Goal: Task Accomplishment & Management: Manage account settings

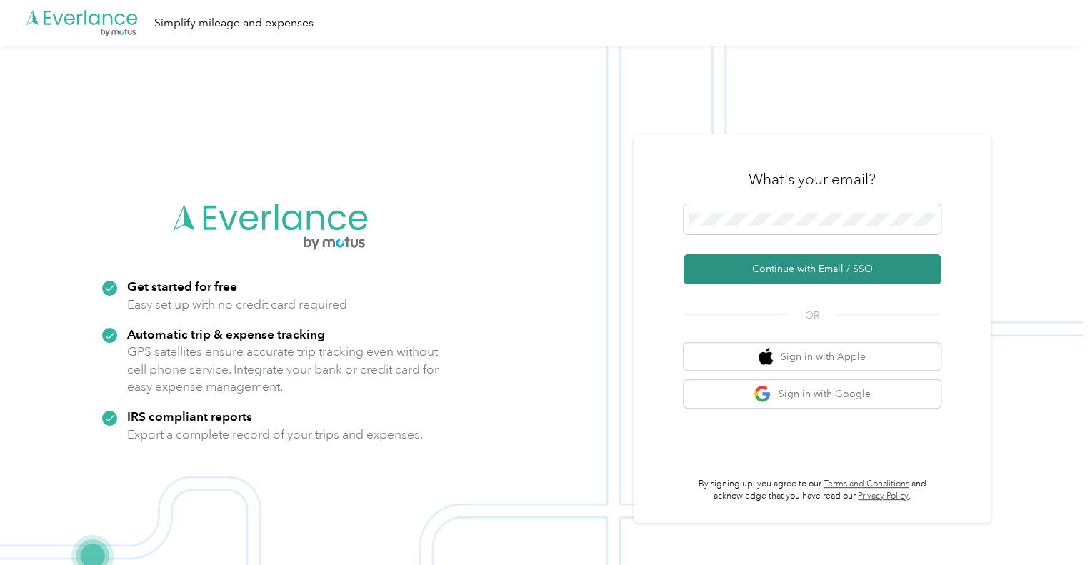
click at [811, 270] on button "Continue with Email / SSO" at bounding box center [811, 269] width 257 height 30
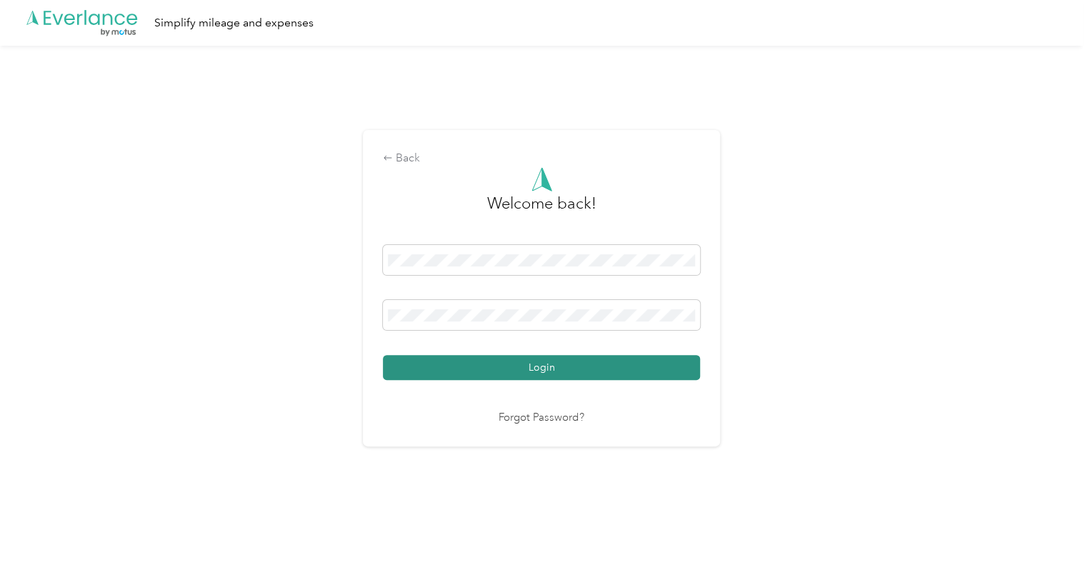
click at [536, 369] on button "Login" at bounding box center [541, 367] width 317 height 25
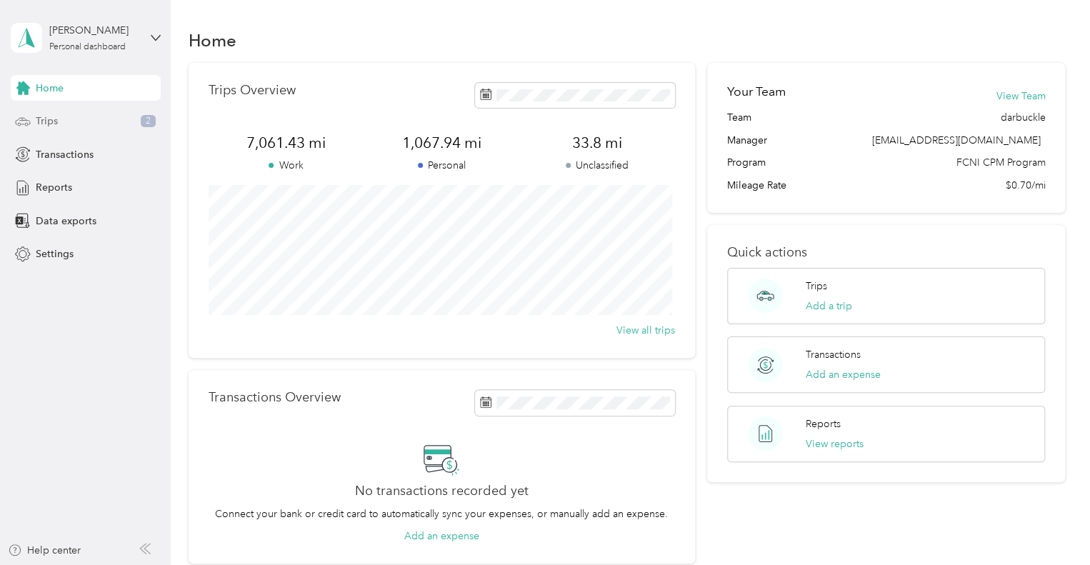
click at [51, 119] on span "Trips" at bounding box center [47, 121] width 22 height 15
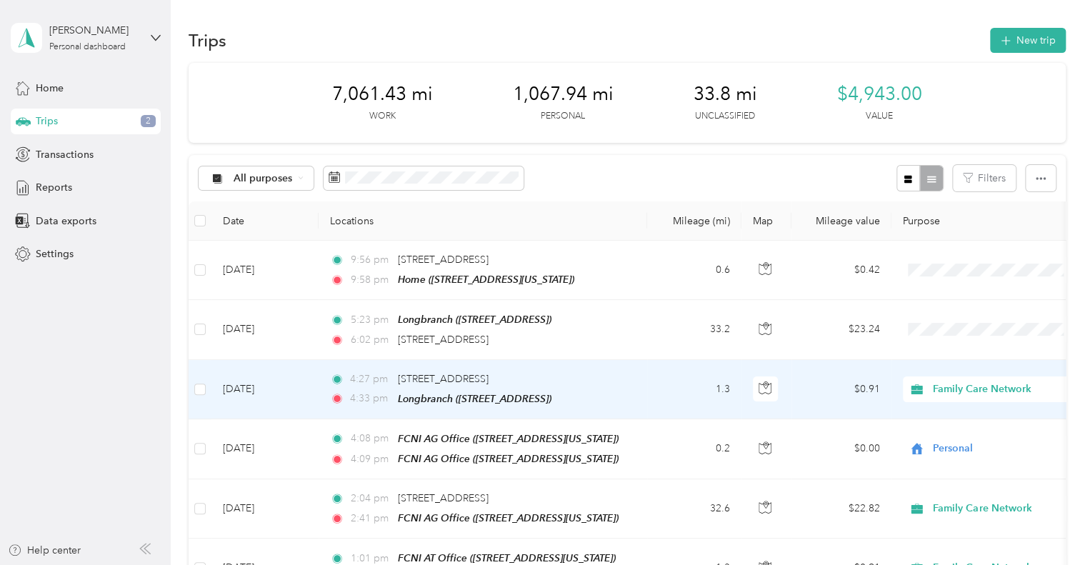
click at [256, 385] on td "[DATE]" at bounding box center [264, 389] width 107 height 59
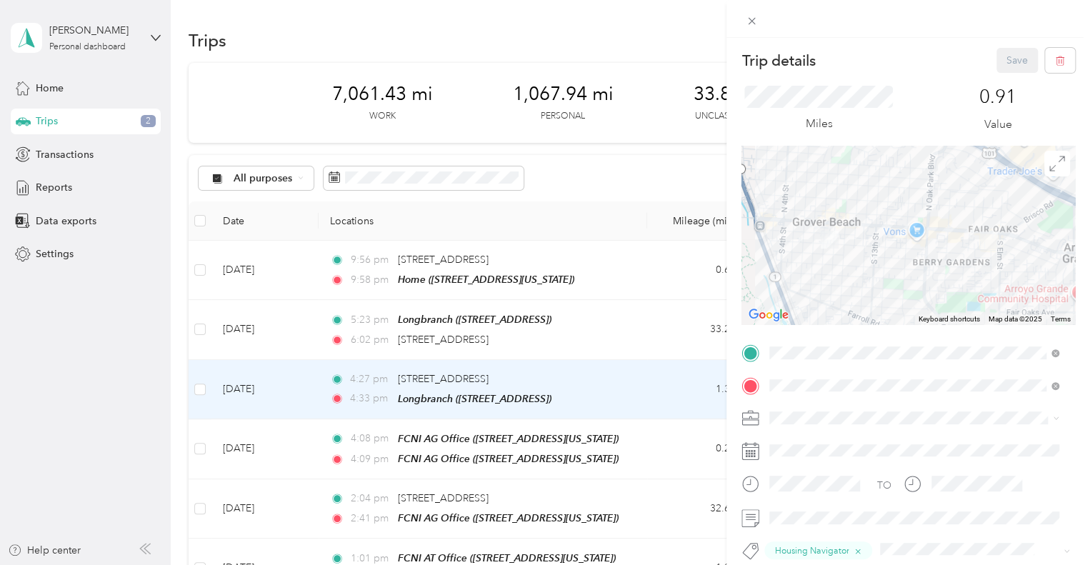
click at [848, 211] on span "[STREET_ADDRESS][US_STATE]" at bounding box center [867, 205] width 143 height 12
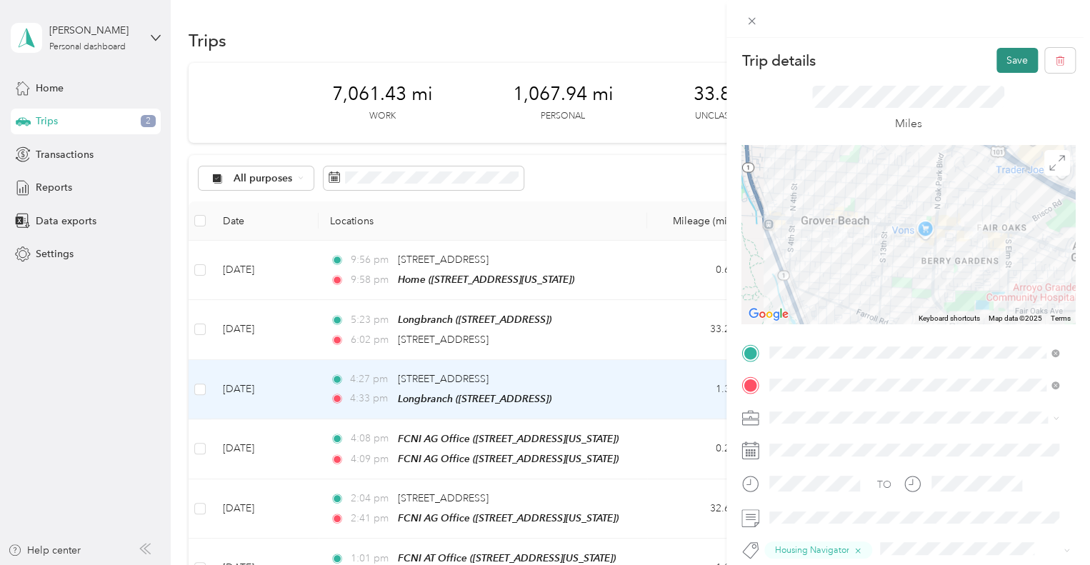
click at [1003, 57] on button "Save" at bounding box center [1016, 60] width 41 height 25
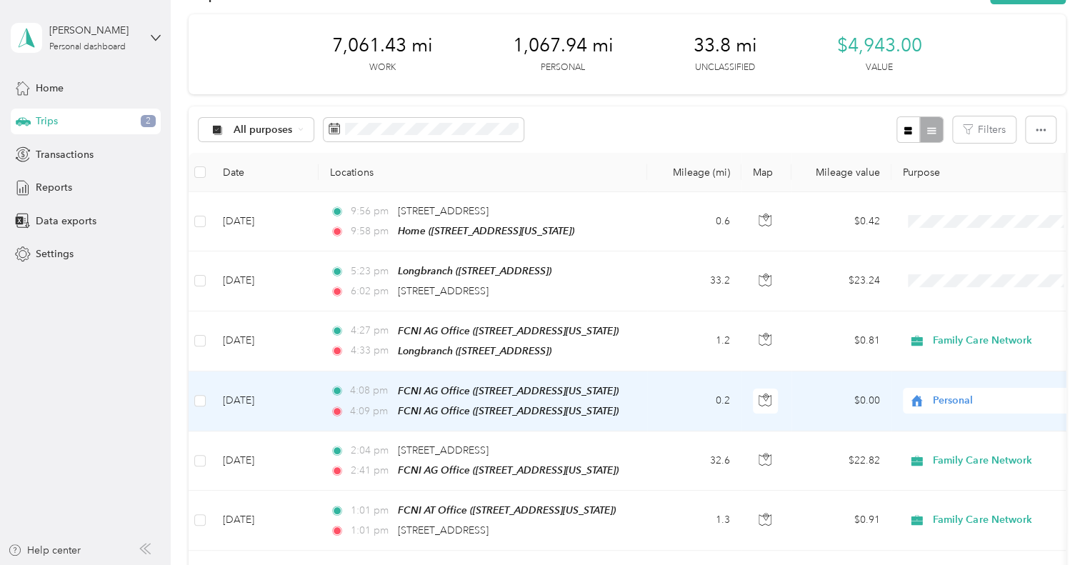
scroll to position [71, 0]
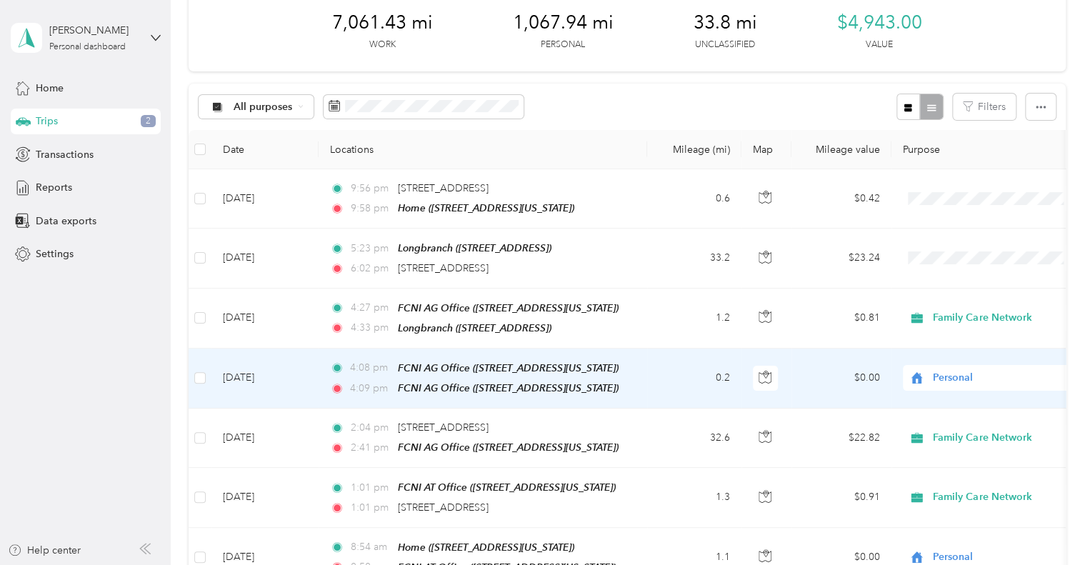
click at [246, 375] on td "[DATE]" at bounding box center [264, 378] width 107 height 60
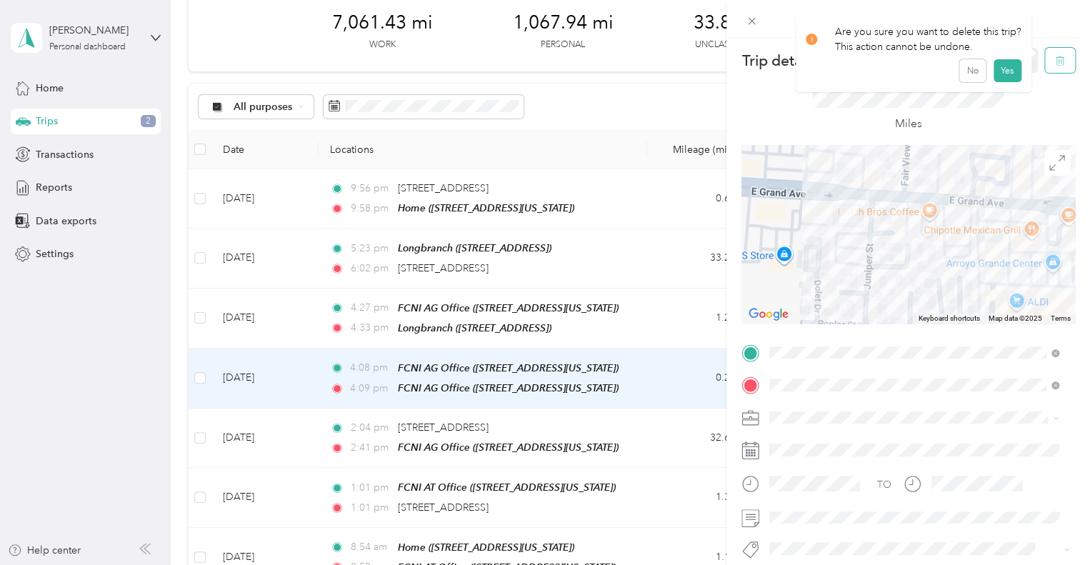
click at [1055, 61] on icon "button" at bounding box center [1060, 61] width 10 height 10
click at [1000, 78] on button "Yes" at bounding box center [1007, 77] width 28 height 23
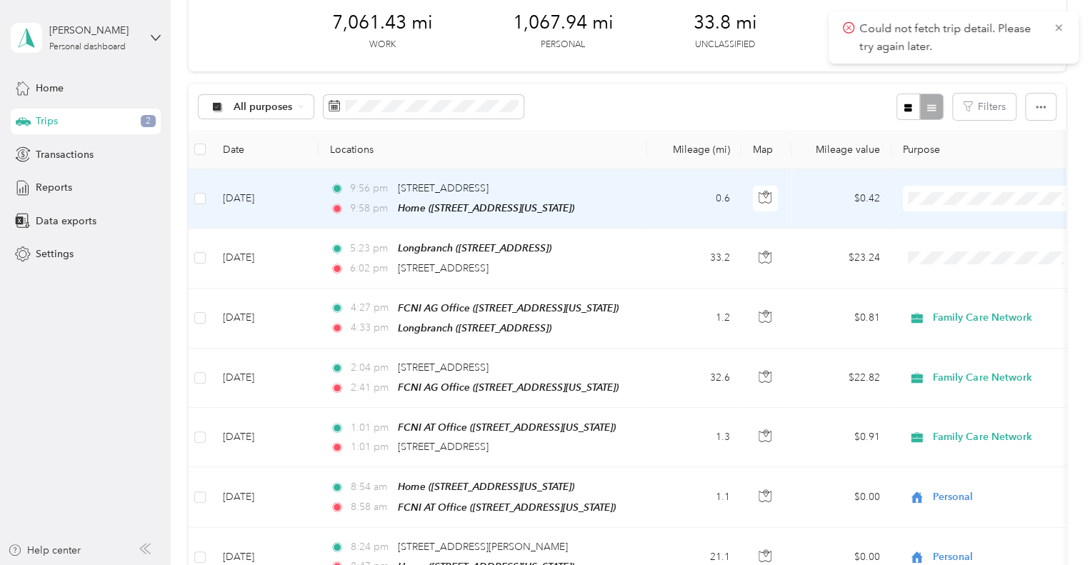
click at [260, 197] on td "[DATE]" at bounding box center [264, 198] width 107 height 59
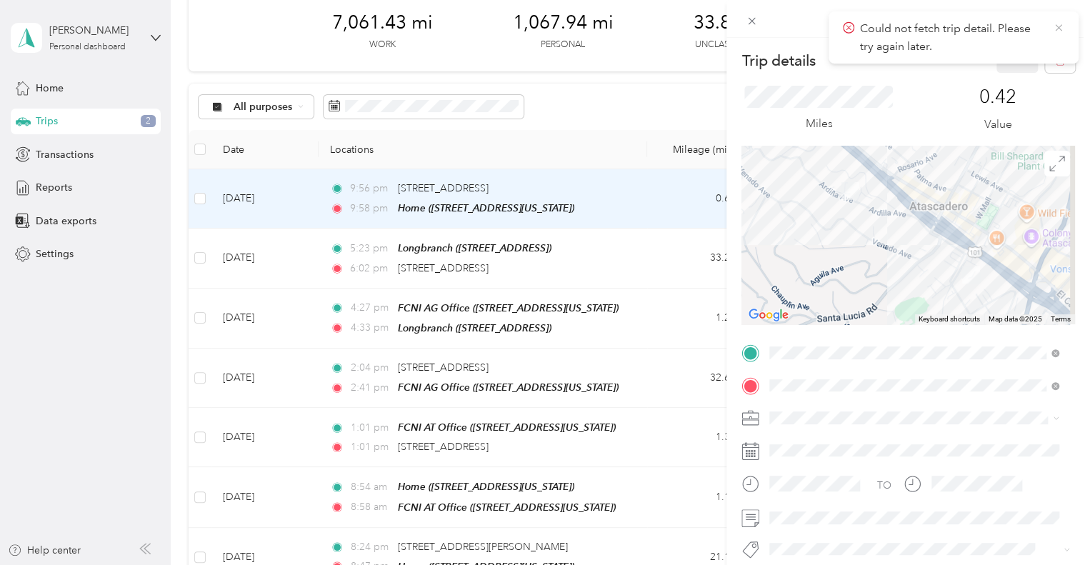
click at [1059, 27] on icon at bounding box center [1058, 27] width 6 height 6
click at [1055, 56] on icon "button" at bounding box center [1060, 61] width 10 height 10
click at [1007, 79] on button "Yes" at bounding box center [1007, 77] width 28 height 23
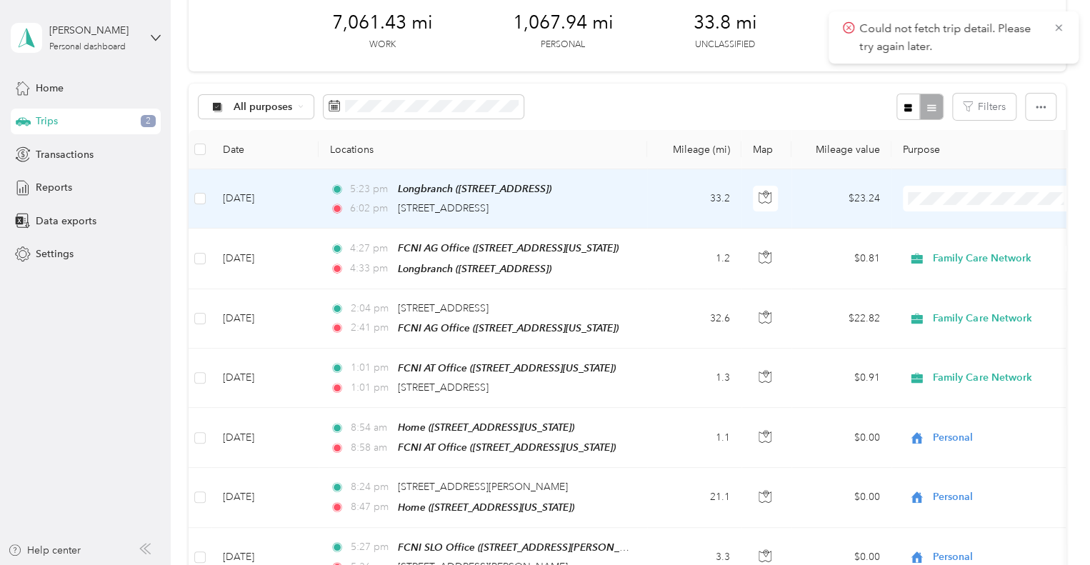
click at [249, 204] on td "[DATE]" at bounding box center [264, 198] width 107 height 59
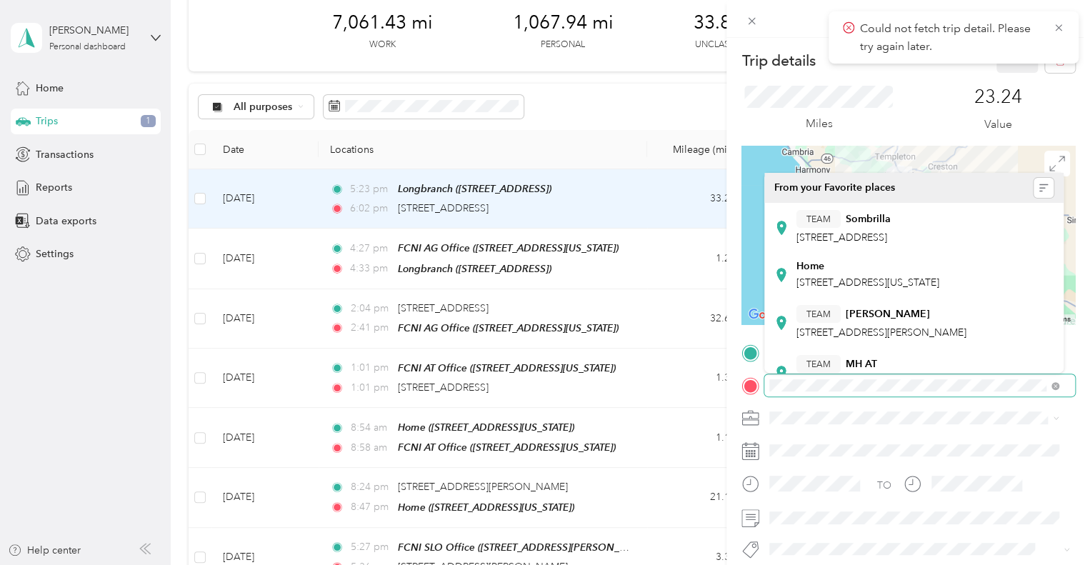
click at [768, 377] on span at bounding box center [919, 385] width 311 height 23
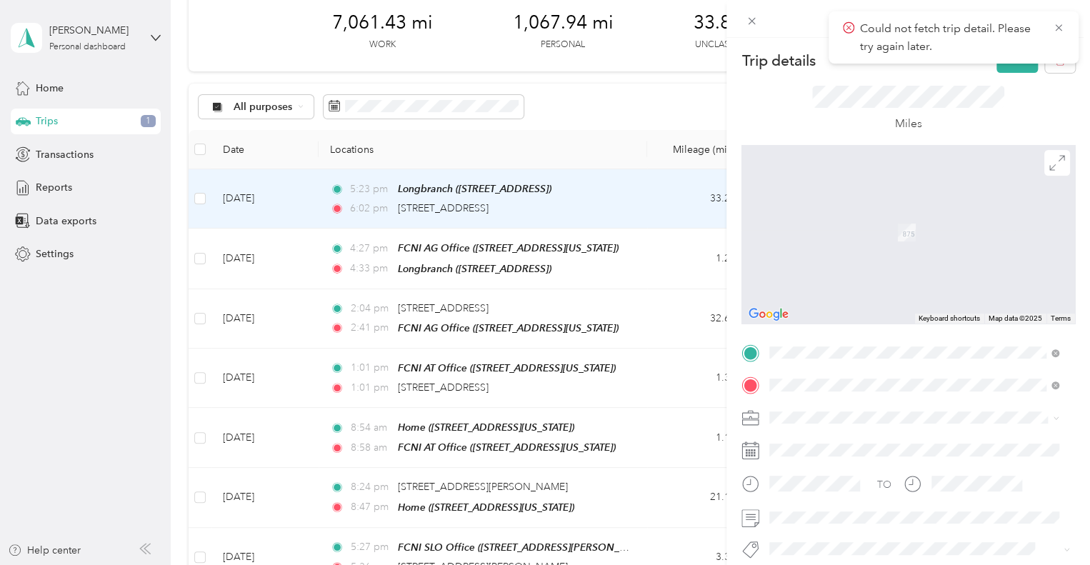
click at [813, 230] on span "[STREET_ADDRESS][US_STATE]" at bounding box center [867, 232] width 143 height 12
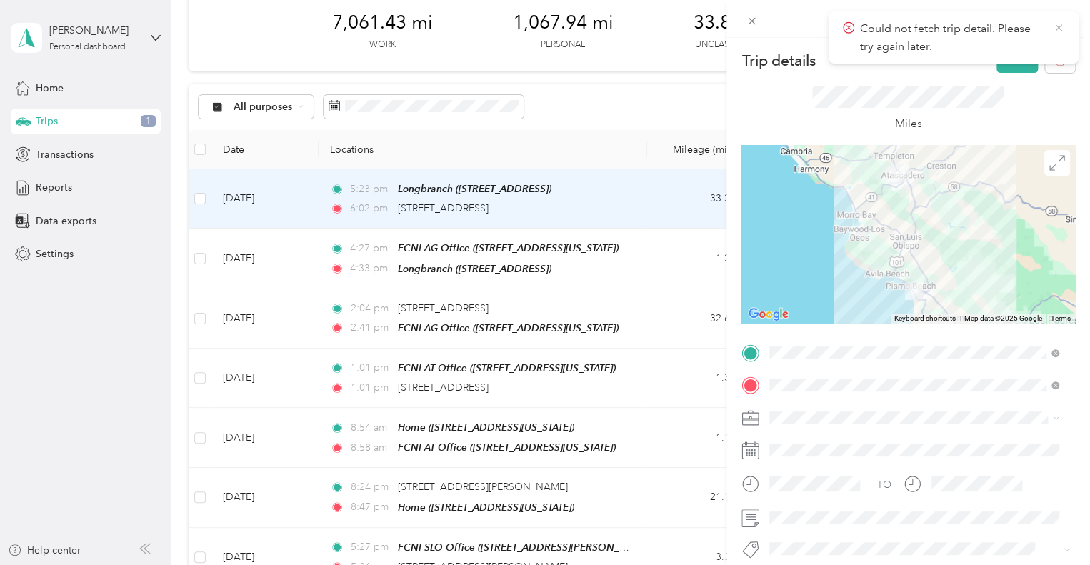
click at [1055, 23] on icon at bounding box center [1058, 27] width 11 height 13
click at [1008, 65] on button "Save" at bounding box center [1016, 60] width 41 height 25
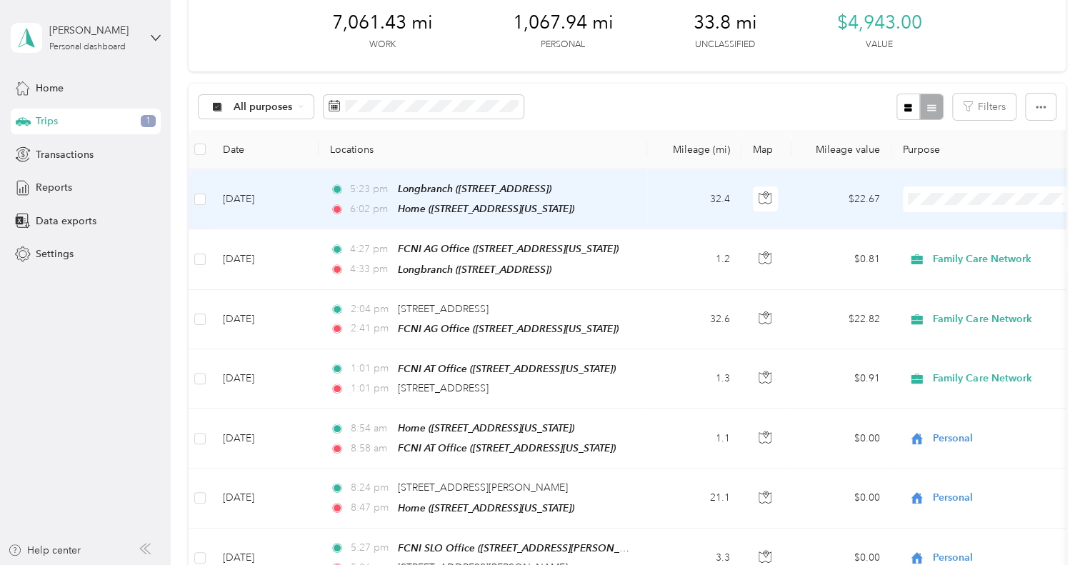
click at [239, 198] on td "[DATE]" at bounding box center [264, 199] width 107 height 60
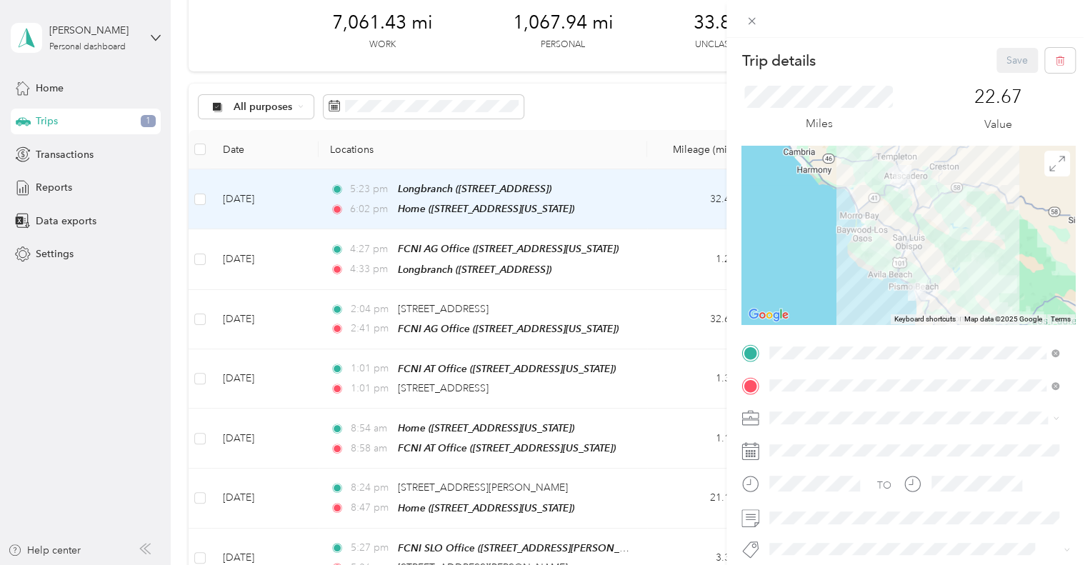
click at [795, 441] on span "Family Care Network" at bounding box center [821, 442] width 94 height 12
click at [807, 497] on span "Housing Navigator" at bounding box center [821, 496] width 74 height 13
click at [1005, 56] on button "Save" at bounding box center [1016, 60] width 41 height 25
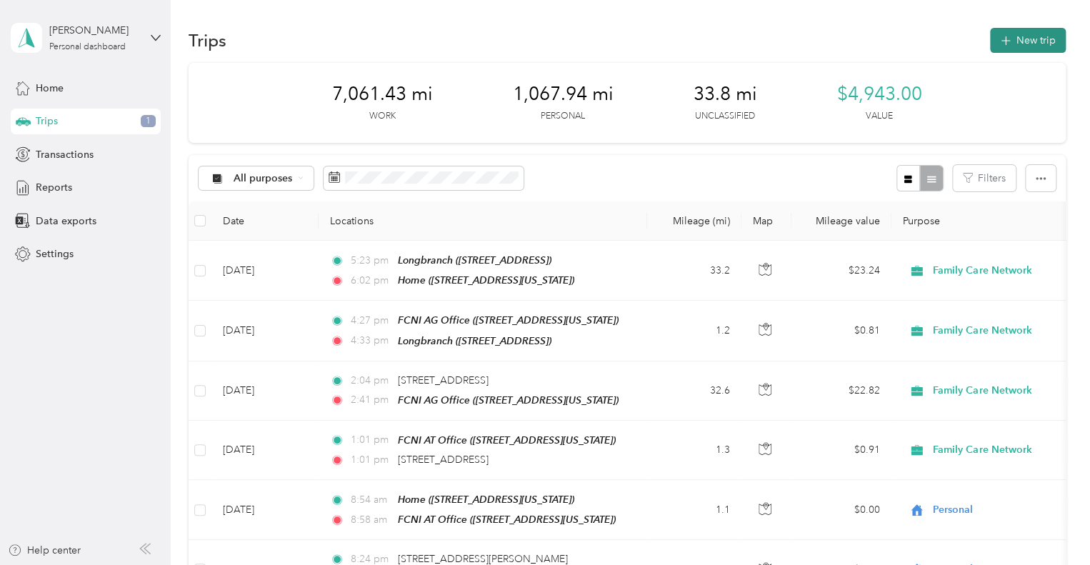
click at [1027, 34] on button "New trip" at bounding box center [1028, 40] width 76 height 25
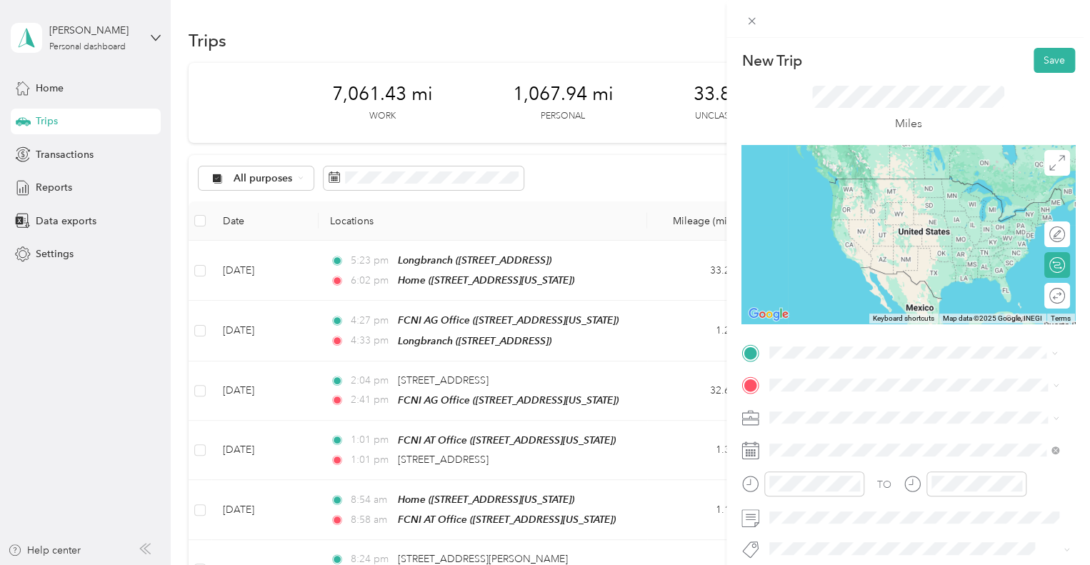
click at [838, 185] on span "[STREET_ADDRESS][US_STATE]" at bounding box center [867, 178] width 143 height 13
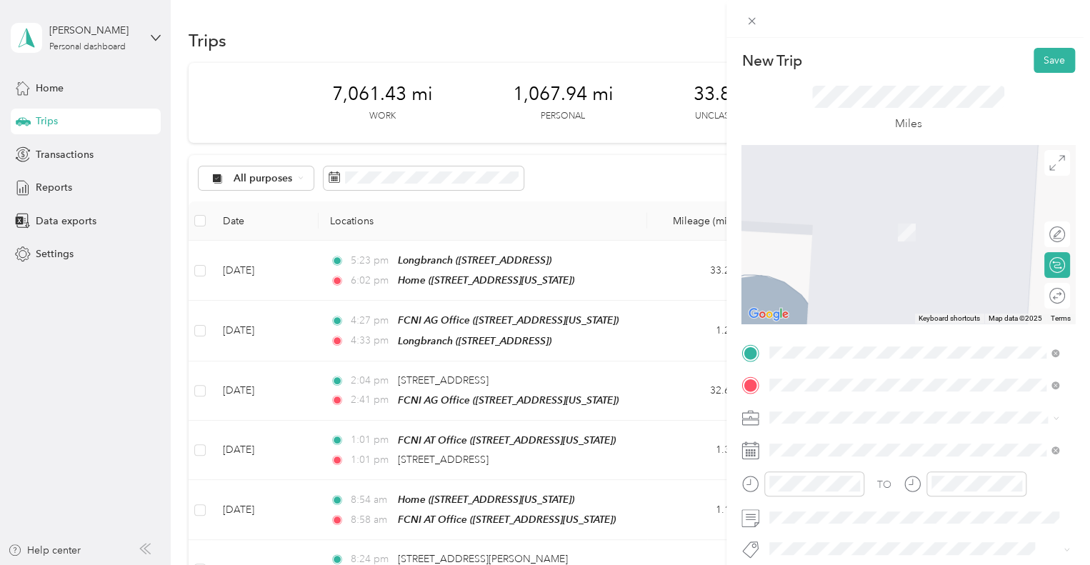
click at [863, 294] on span "[STREET_ADDRESS][PERSON_NAME][US_STATE]" at bounding box center [907, 287] width 222 height 12
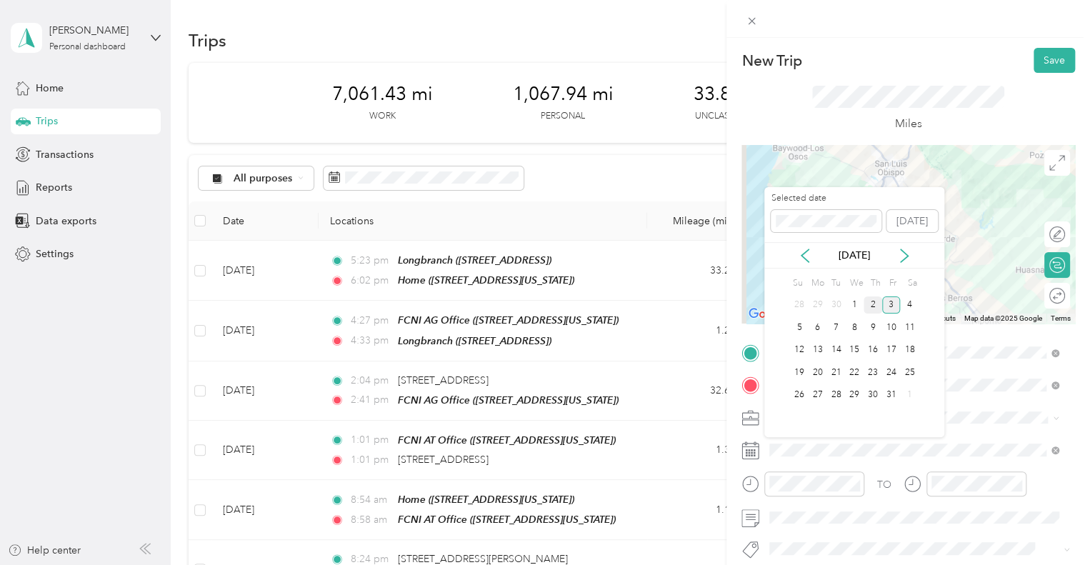
click at [873, 302] on div "2" at bounding box center [872, 305] width 19 height 18
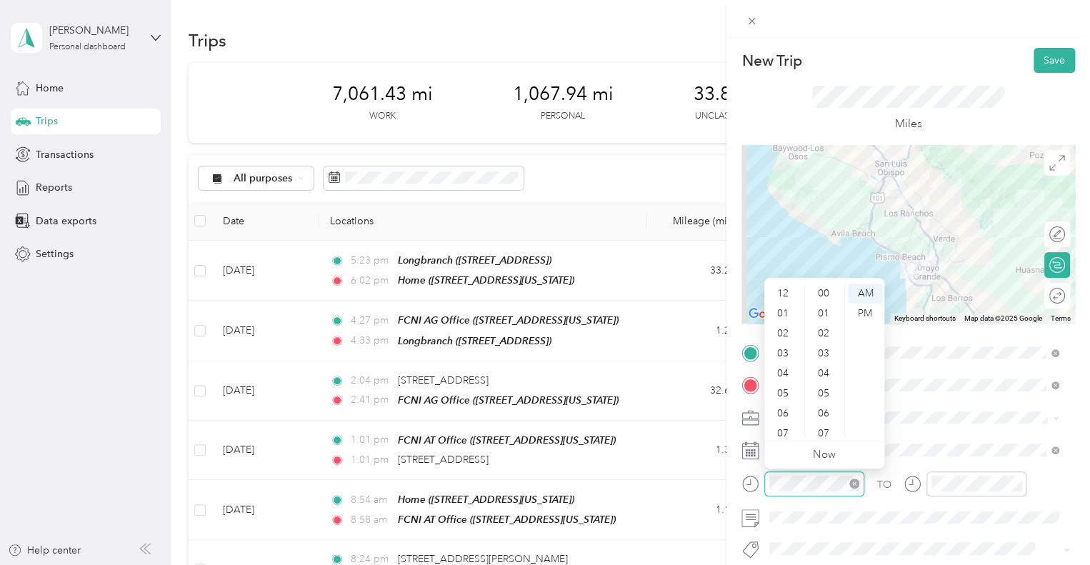
scroll to position [86, 0]
click at [859, 311] on div "PM" at bounding box center [865, 313] width 34 height 20
click at [783, 309] on div "05" at bounding box center [784, 308] width 34 height 20
click at [821, 413] on div "23" at bounding box center [825, 413] width 34 height 20
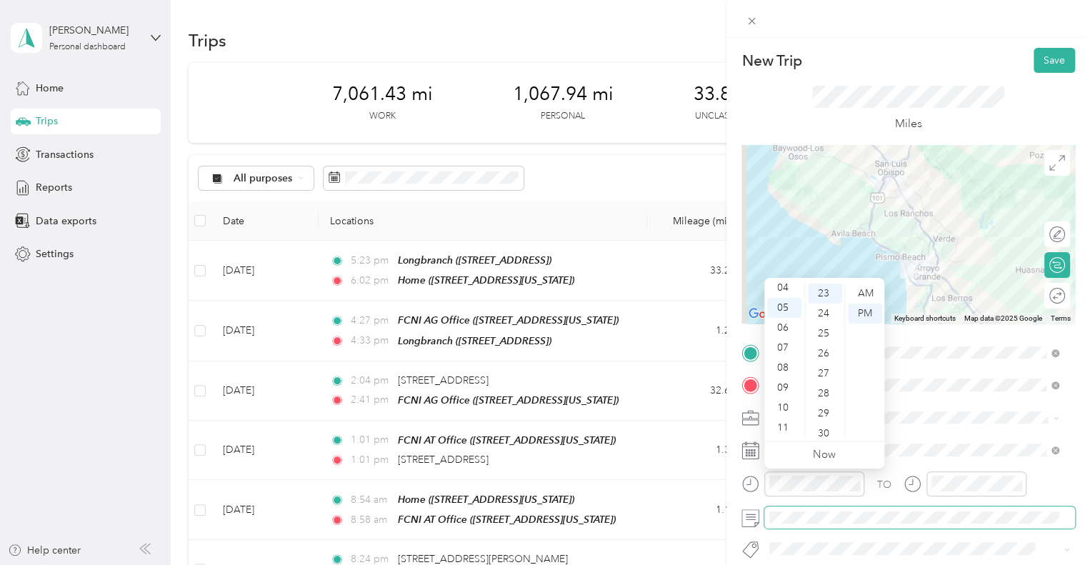
click at [891, 526] on span at bounding box center [919, 517] width 311 height 23
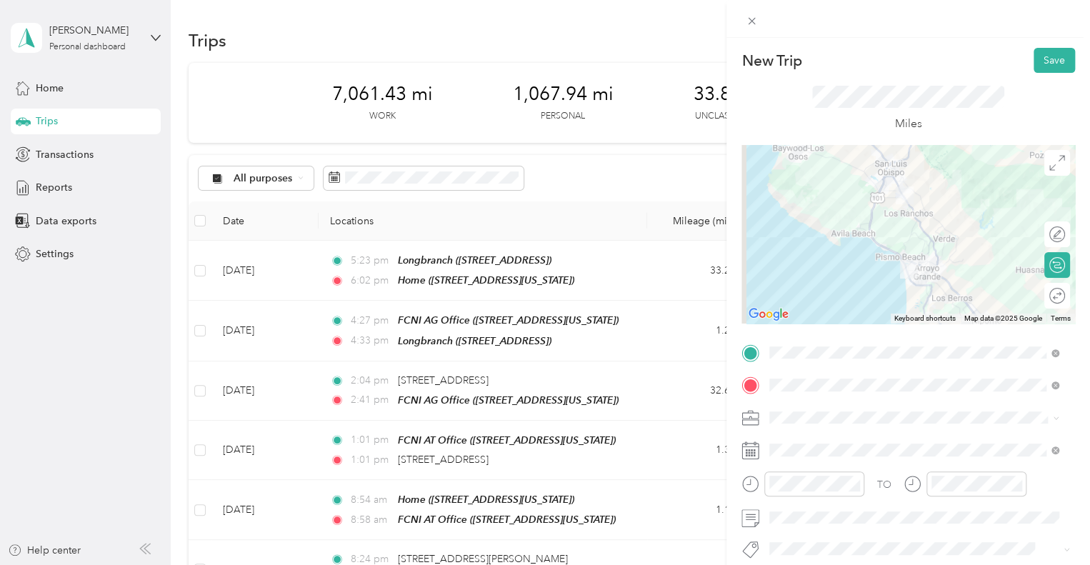
click at [811, 491] on span "Housing Navigator" at bounding box center [821, 495] width 74 height 13
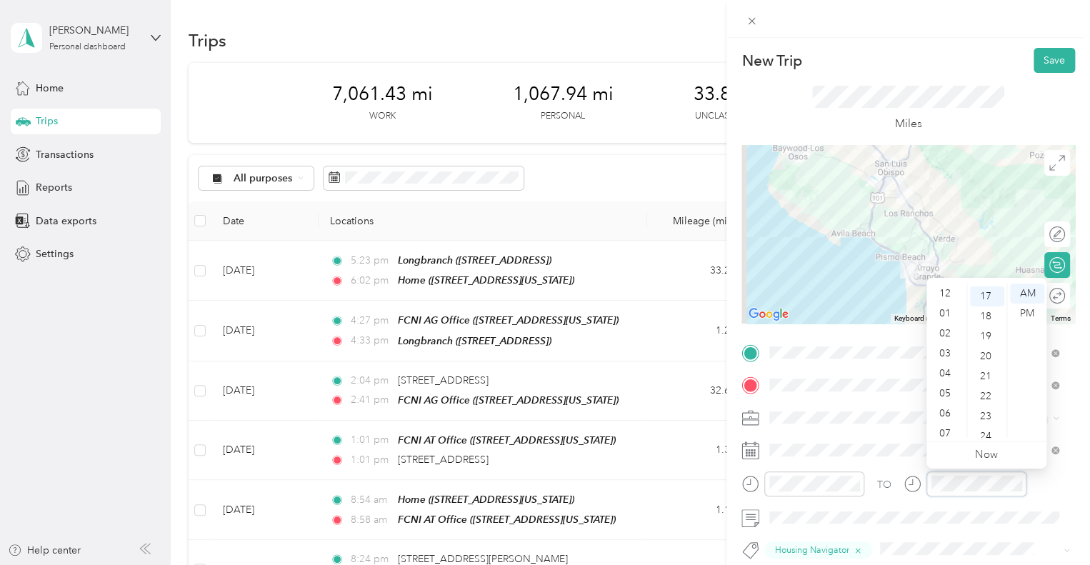
scroll to position [86, 0]
click at [1020, 311] on div "PM" at bounding box center [1027, 313] width 34 height 20
click at [939, 306] on div "05" at bounding box center [946, 308] width 34 height 20
click at [982, 403] on div "41" at bounding box center [987, 402] width 34 height 20
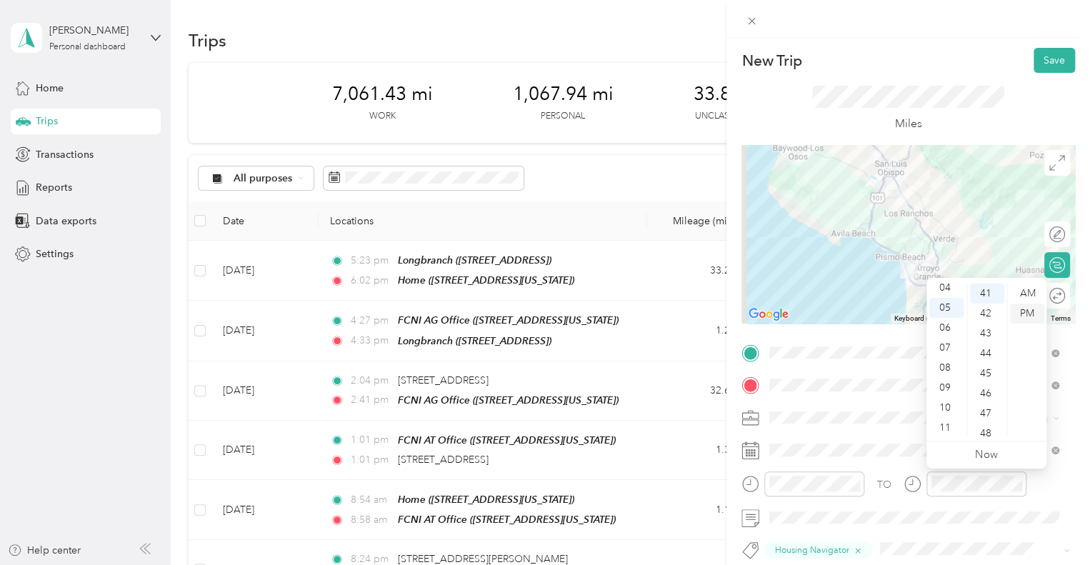
click at [1020, 315] on div "PM" at bounding box center [1027, 313] width 34 height 20
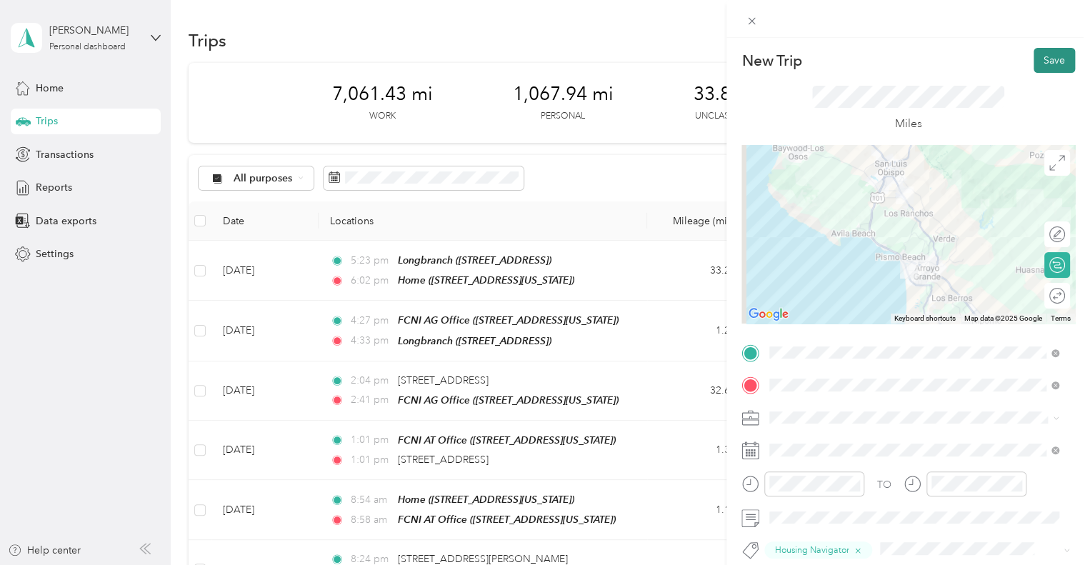
click at [1035, 56] on button "Save" at bounding box center [1053, 60] width 41 height 25
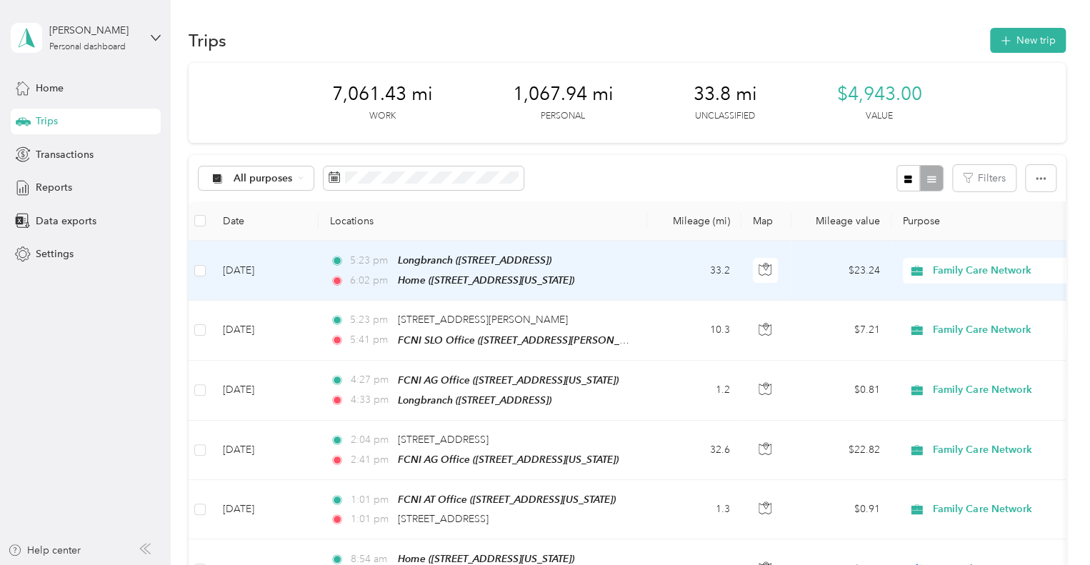
click at [269, 265] on td "[DATE]" at bounding box center [264, 271] width 107 height 60
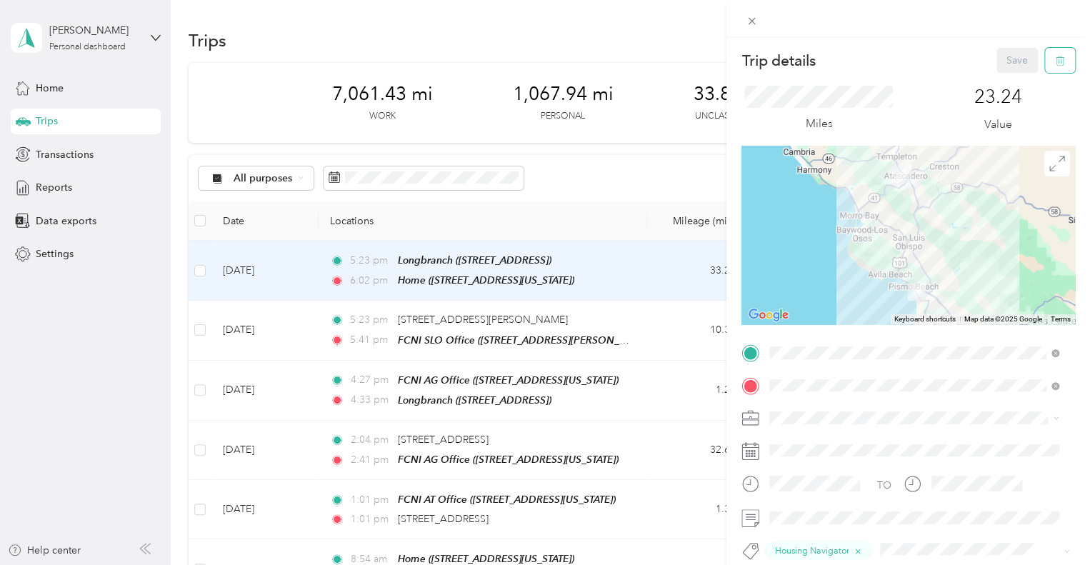
click at [1055, 60] on icon "button" at bounding box center [1060, 61] width 10 height 10
click at [998, 79] on button "Yes" at bounding box center [1007, 77] width 28 height 23
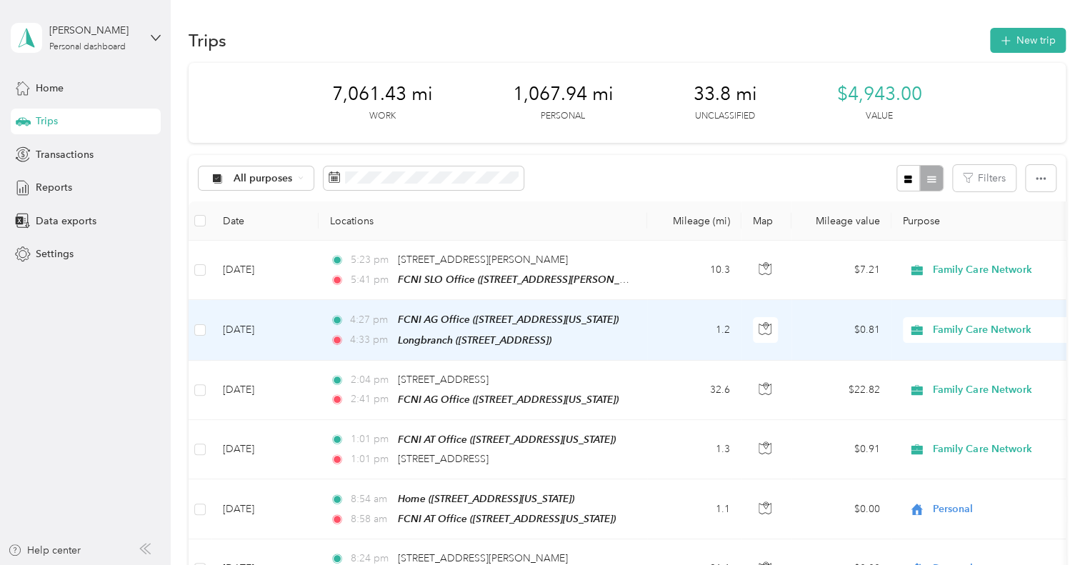
click at [254, 328] on td "[DATE]" at bounding box center [264, 330] width 107 height 60
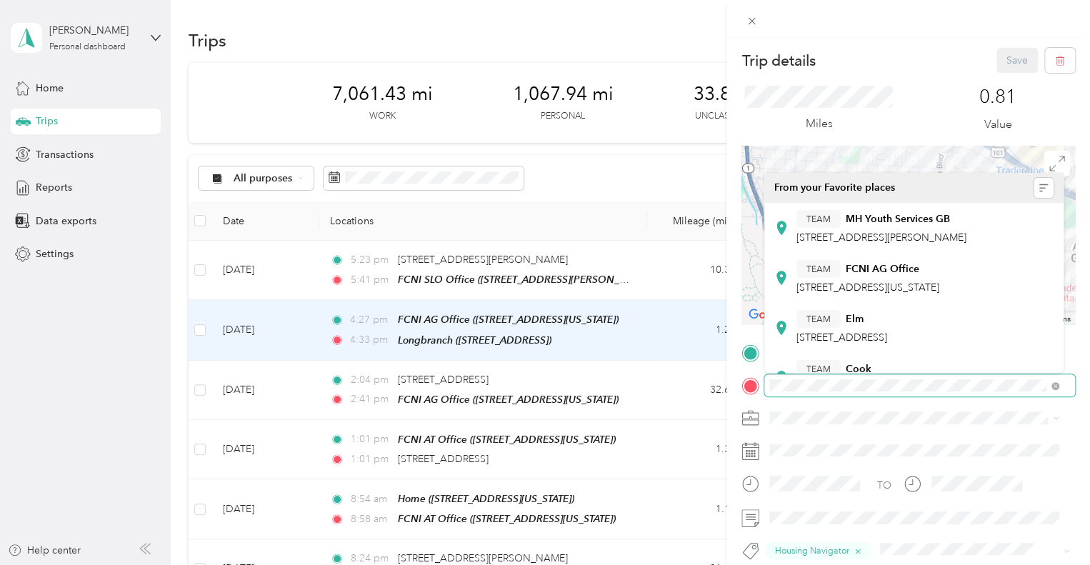
click at [756, 383] on div at bounding box center [907, 385] width 333 height 23
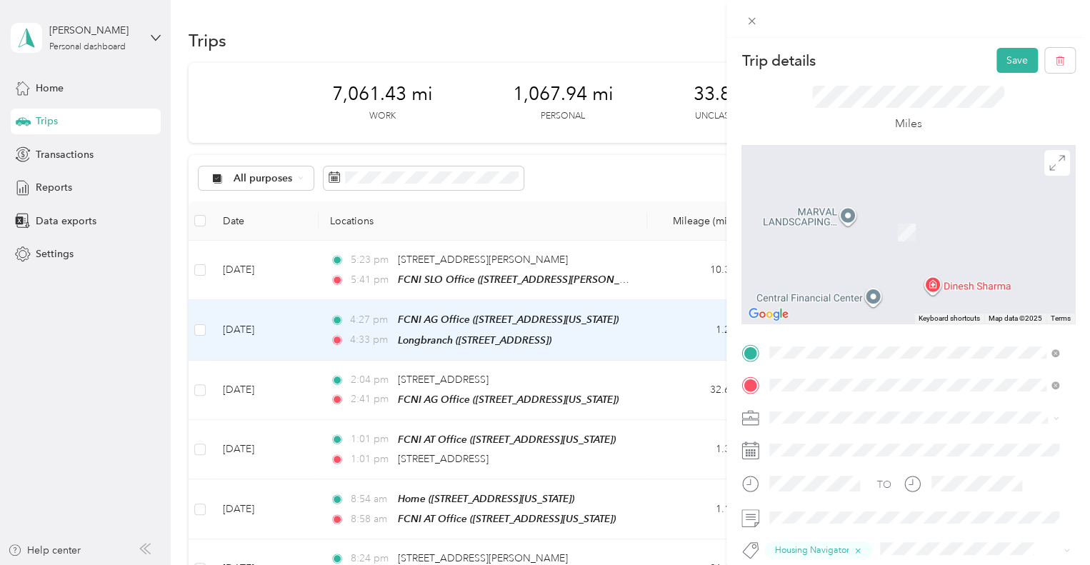
click at [841, 218] on span "[STREET_ADDRESS][US_STATE]" at bounding box center [867, 211] width 143 height 13
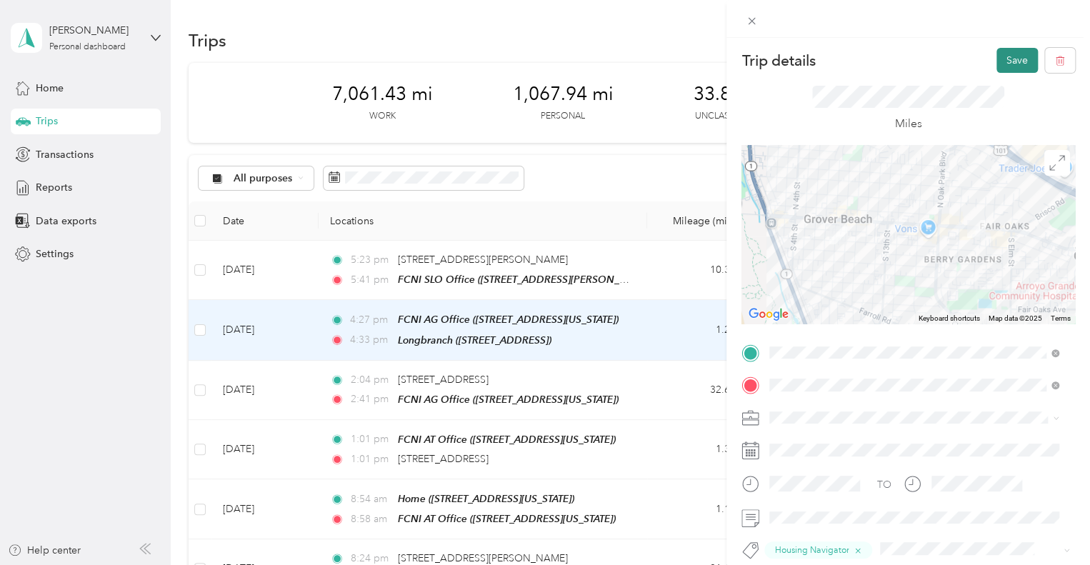
click at [1008, 59] on button "Save" at bounding box center [1016, 60] width 41 height 25
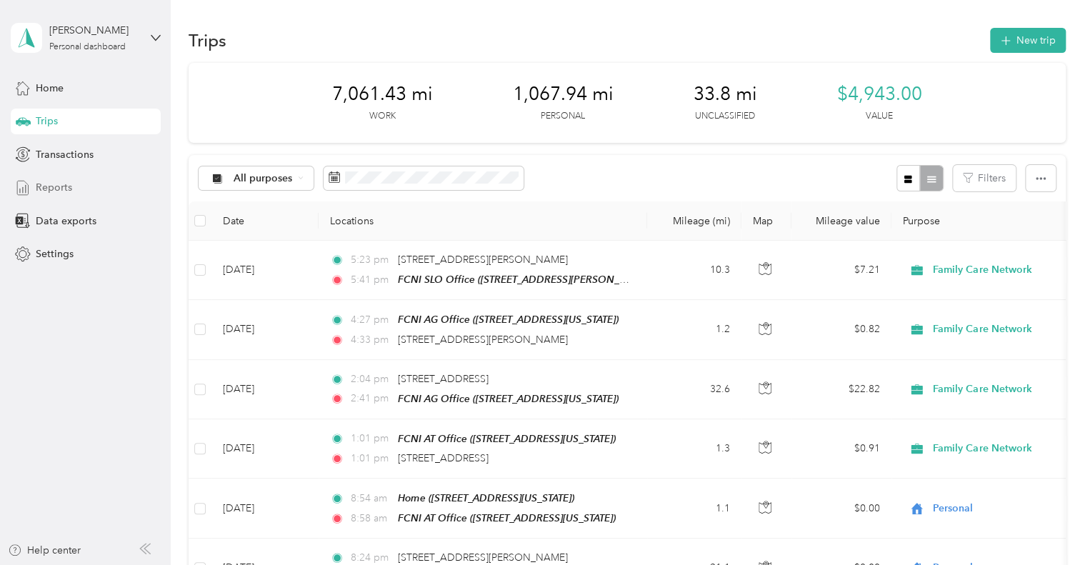
click at [48, 191] on span "Reports" at bounding box center [54, 187] width 36 height 15
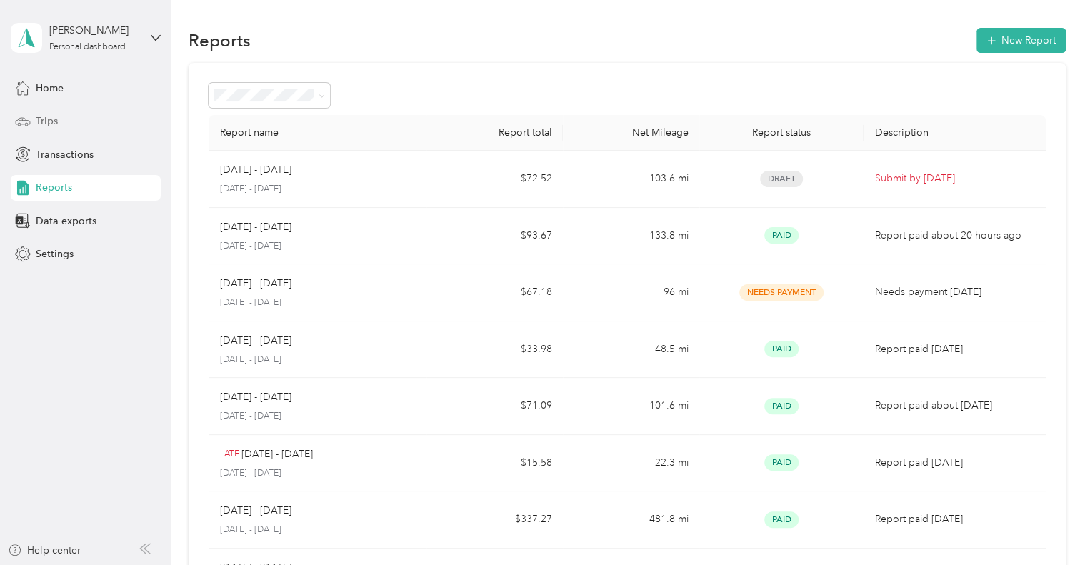
click at [33, 119] on div "Trips" at bounding box center [86, 122] width 150 height 26
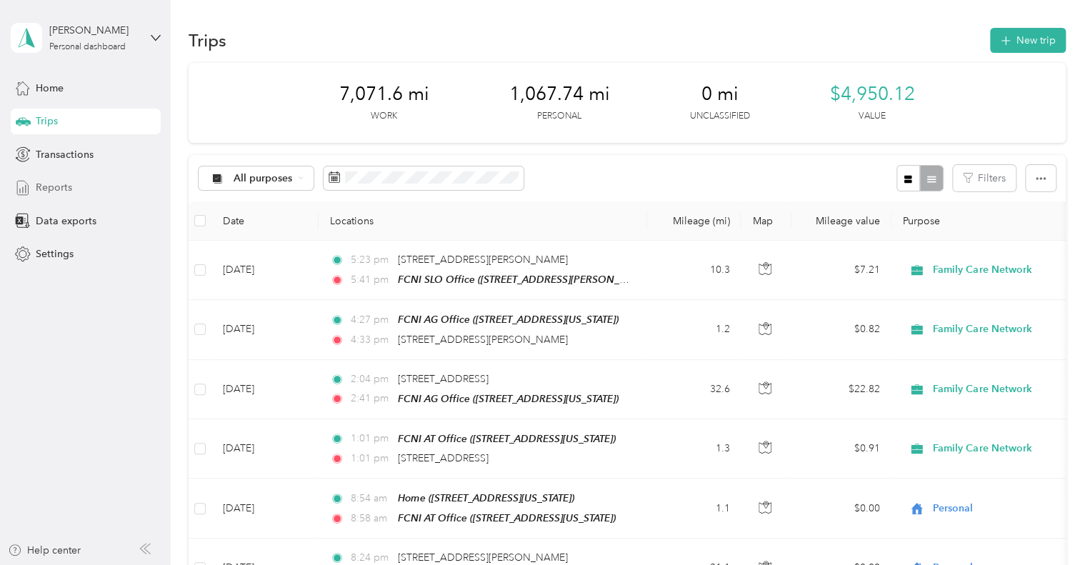
click at [57, 185] on span "Reports" at bounding box center [54, 187] width 36 height 15
